Goal: Transaction & Acquisition: Download file/media

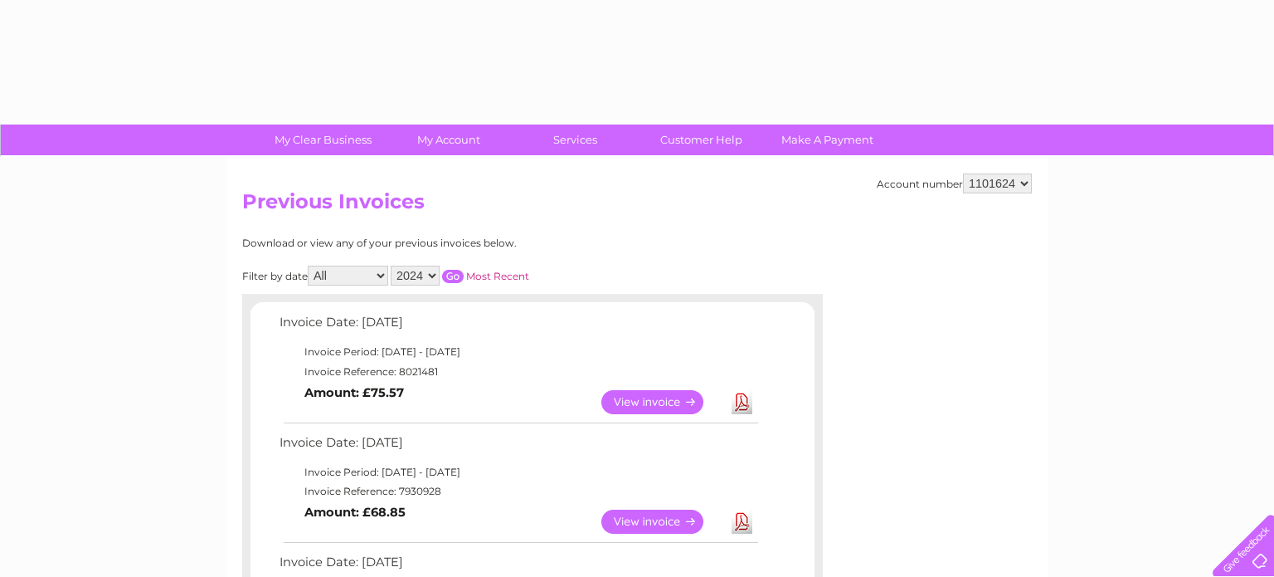
select select "2024"
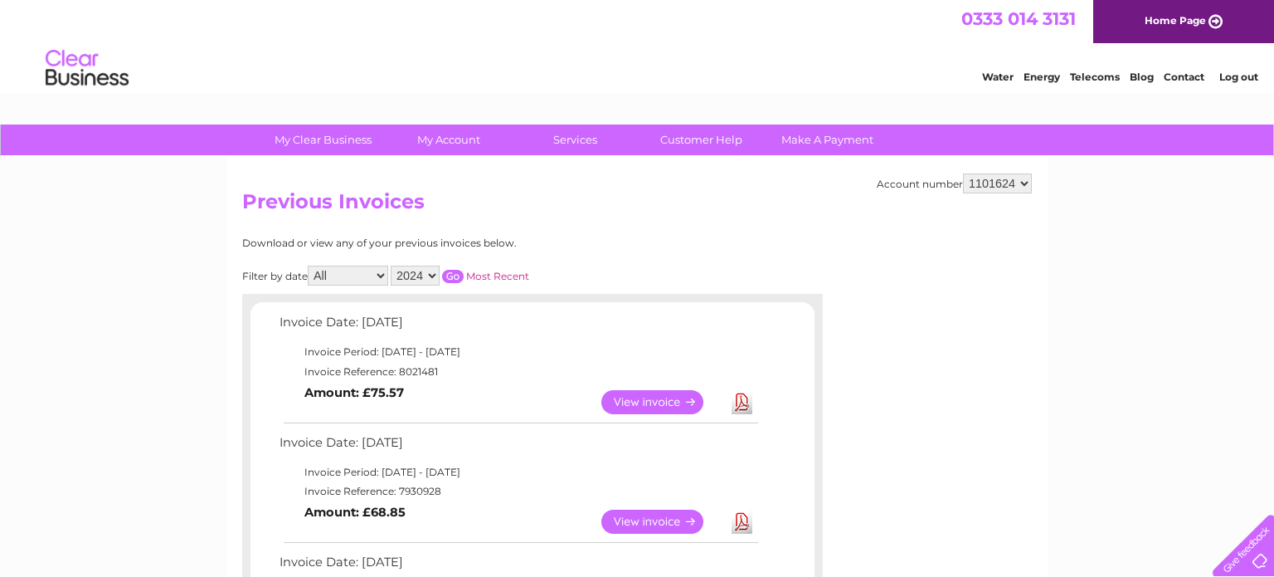
click at [378, 273] on select "All January February March April May June July August September October Novembe…" at bounding box center [348, 275] width 80 height 20
select select "5"
click at [309, 265] on select "All January February March April May June July August September October Novembe…" at bounding box center [348, 275] width 80 height 20
click at [429, 275] on select "2025 2024 2023 2022" at bounding box center [415, 275] width 49 height 20
select select "2025"
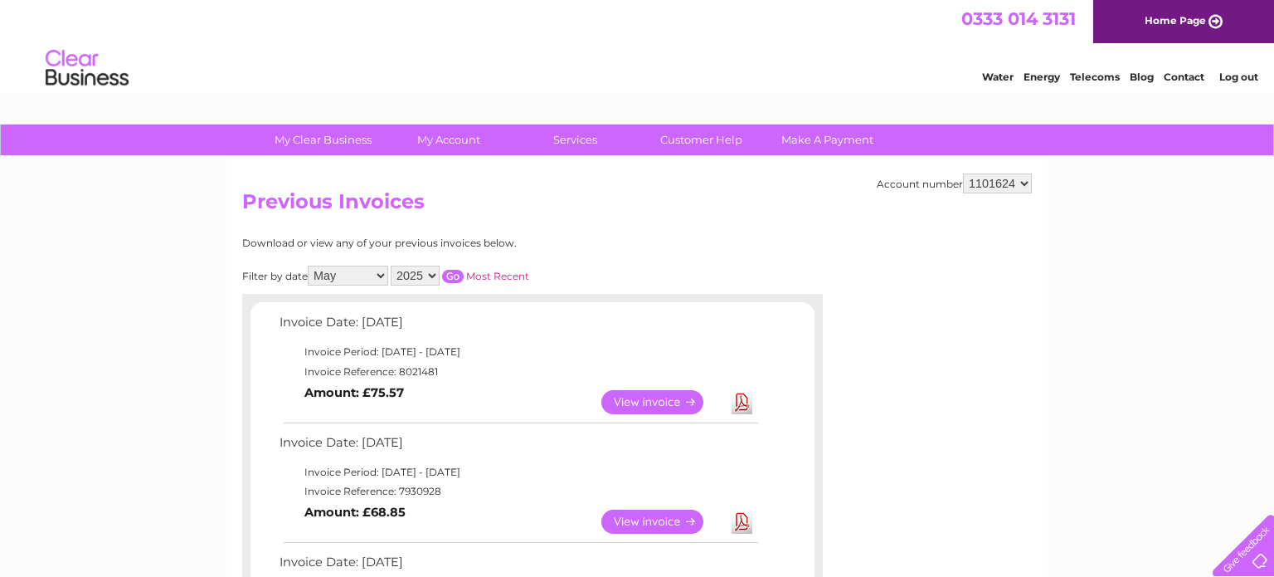
click at [391, 265] on select "2025 2024 2023 2022" at bounding box center [415, 275] width 49 height 20
click at [442, 273] on input "button" at bounding box center [453, 276] width 22 height 13
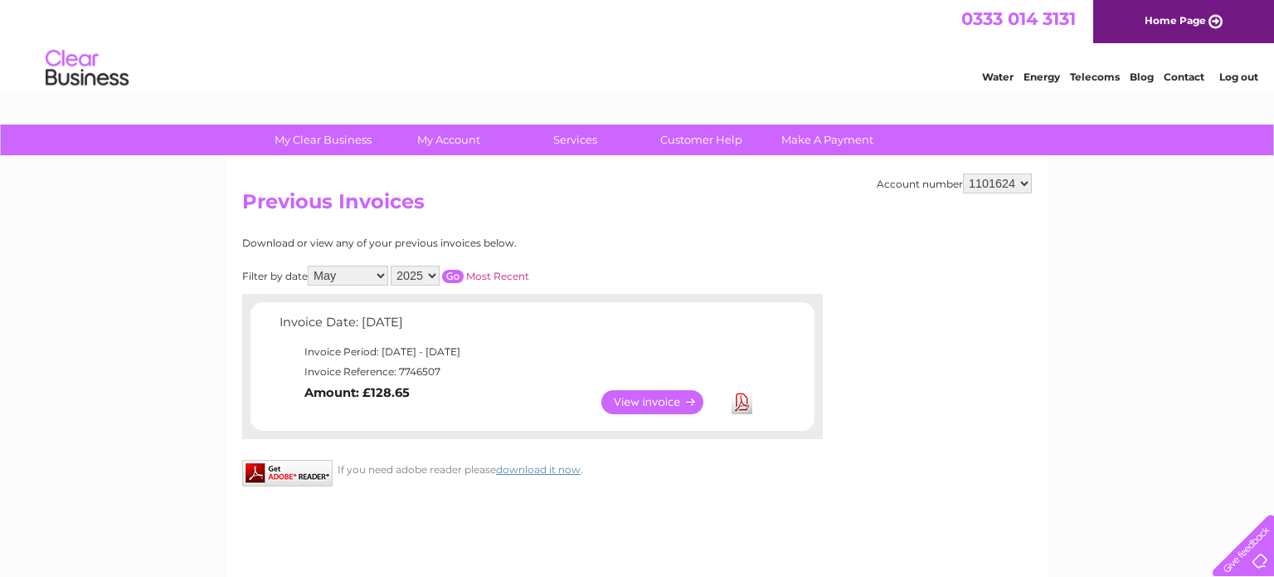
click at [650, 400] on link "View" at bounding box center [662, 402] width 122 height 24
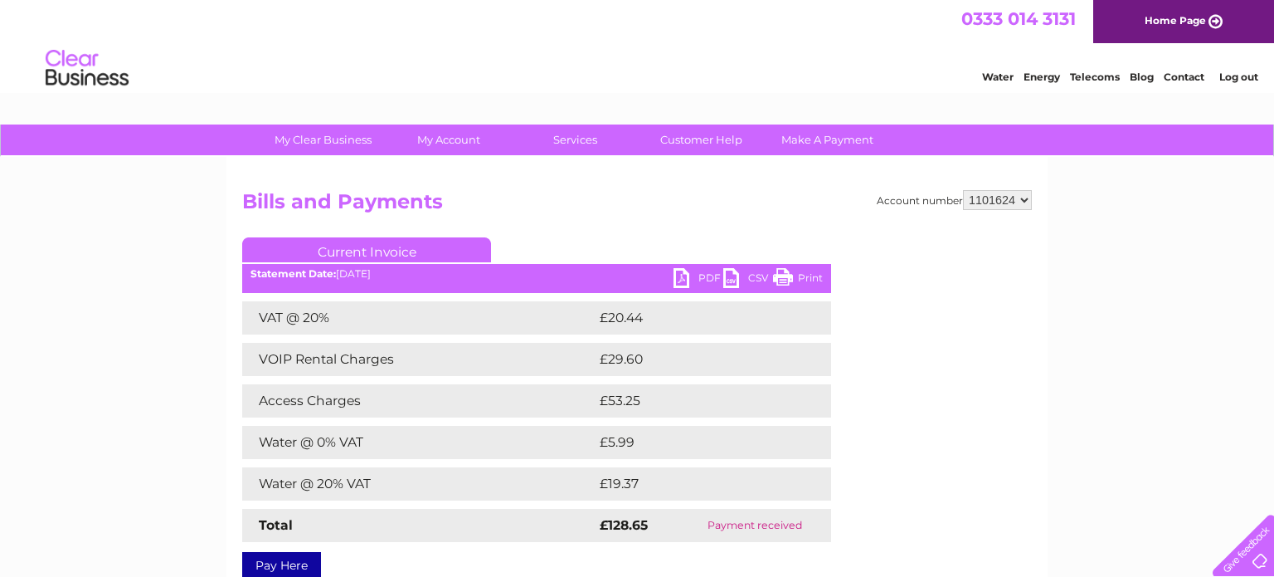
click at [676, 275] on link "PDF" at bounding box center [699, 280] width 50 height 24
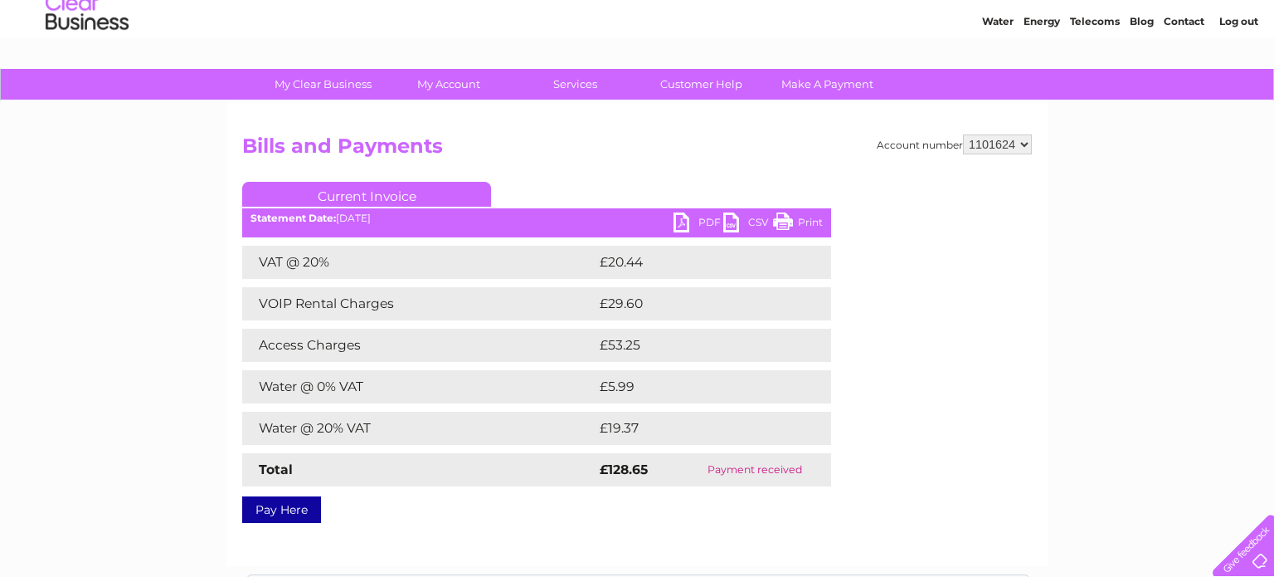
scroll to position [47, 0]
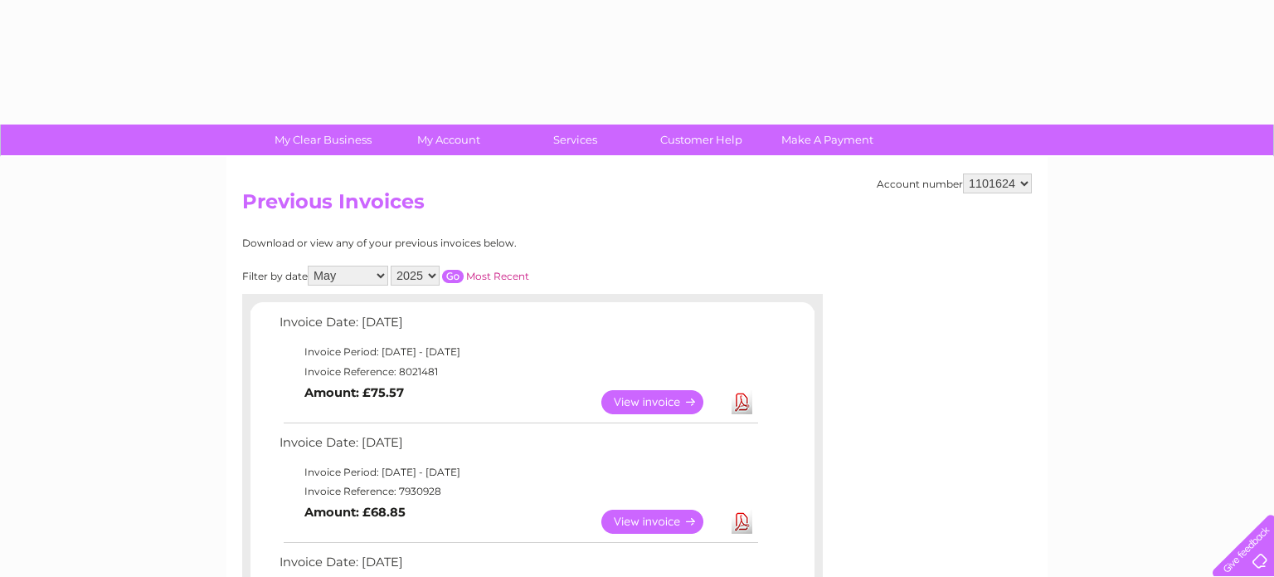
select select "5"
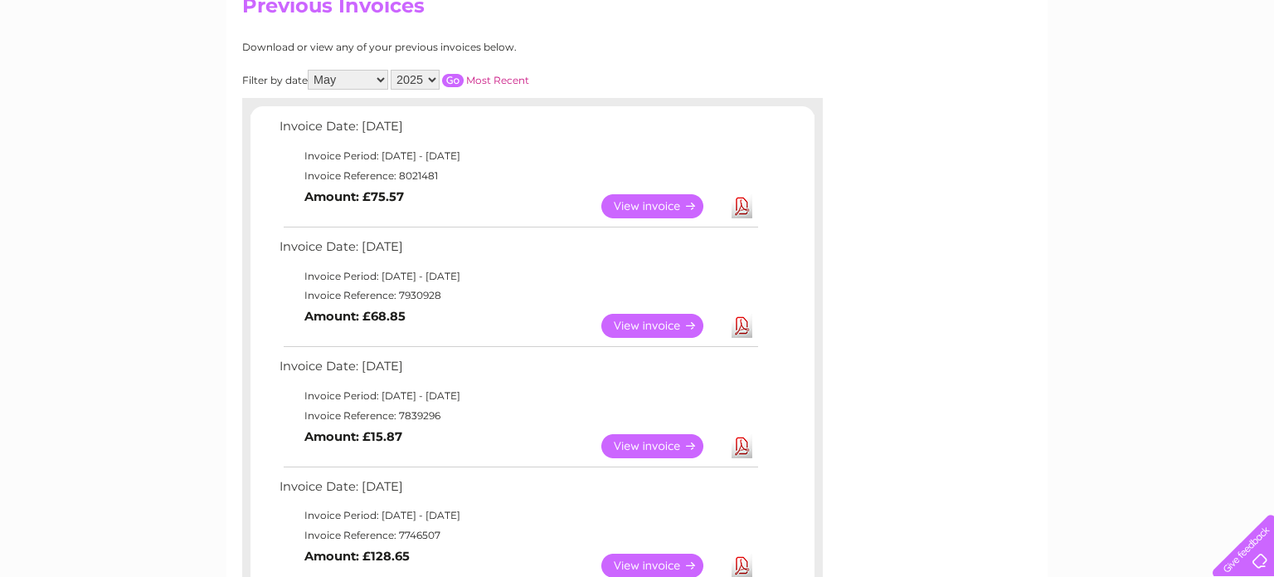
scroll to position [220, 0]
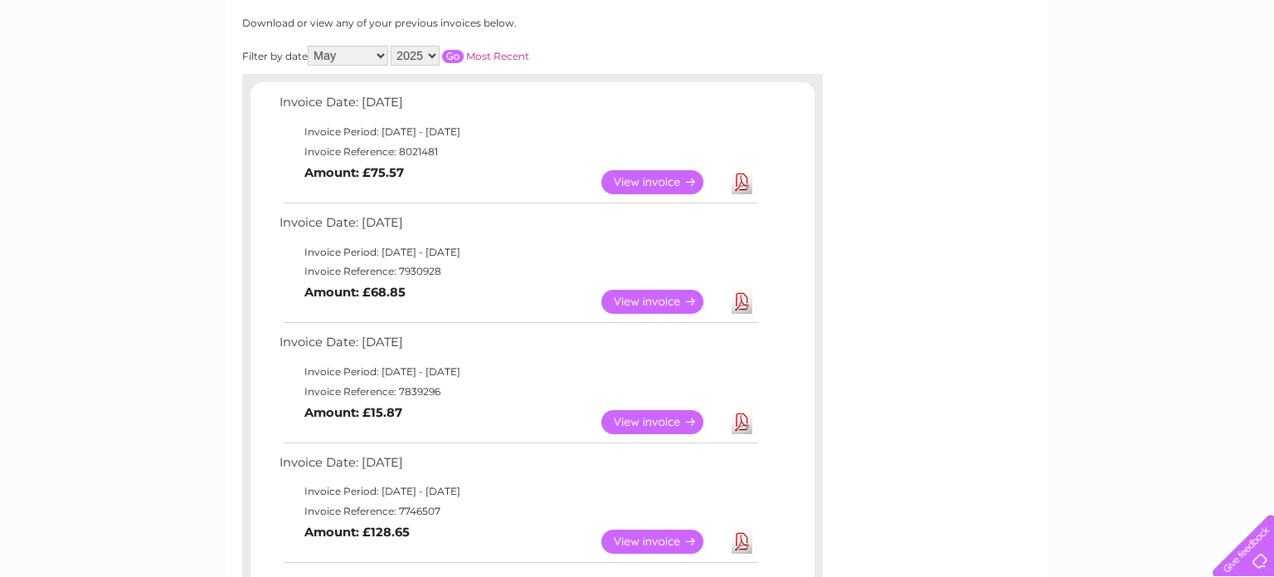
click at [651, 429] on link "View" at bounding box center [662, 422] width 122 height 24
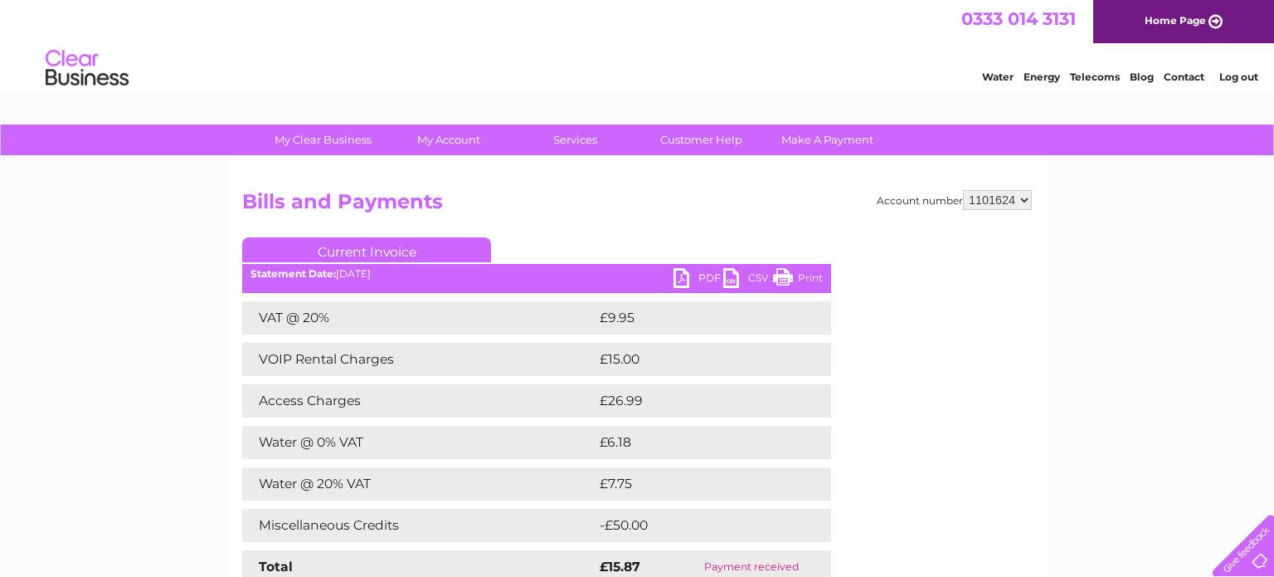
click at [685, 280] on link "PDF" at bounding box center [699, 280] width 50 height 24
